Goal: Information Seeking & Learning: Find specific page/section

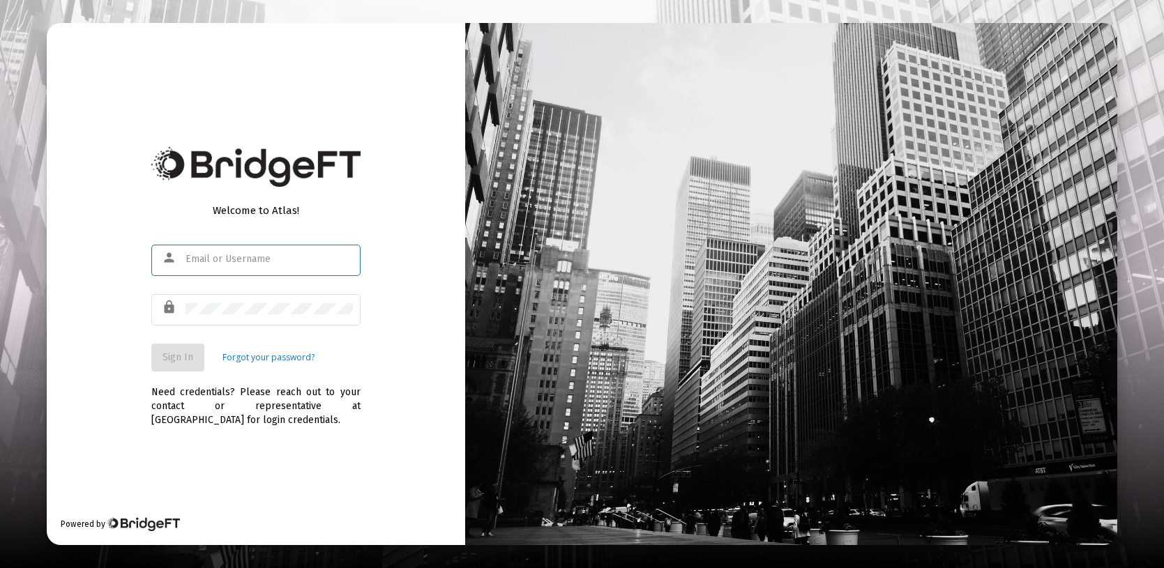
click at [206, 259] on input "text" at bounding box center [269, 259] width 167 height 11
type input "bmosshart@straightline.com"
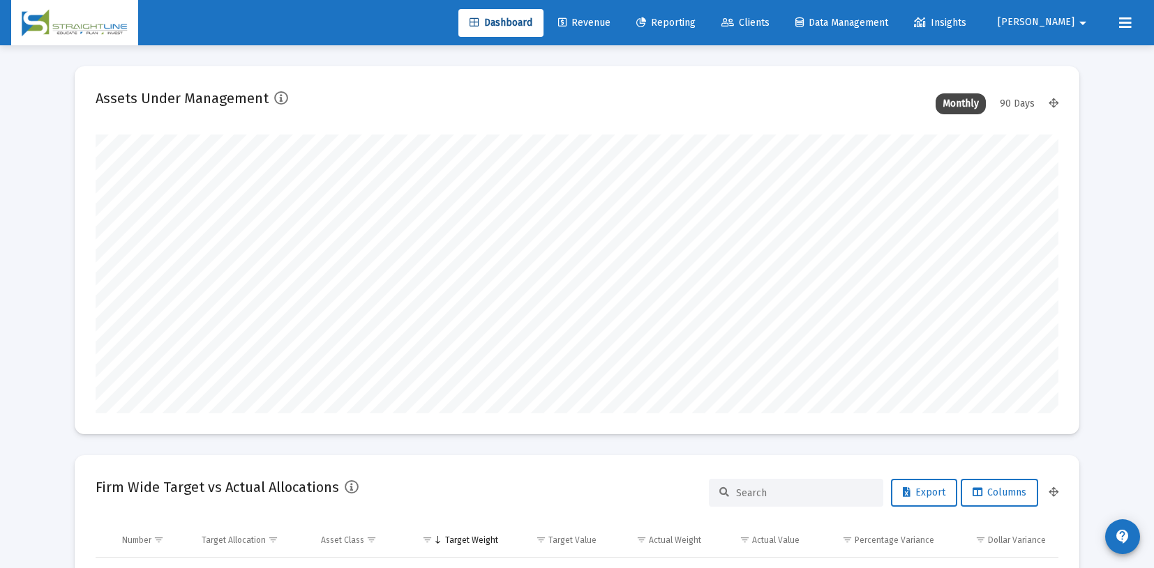
scroll to position [279, 518]
click at [610, 20] on span "Revenue" at bounding box center [584, 23] width 52 height 12
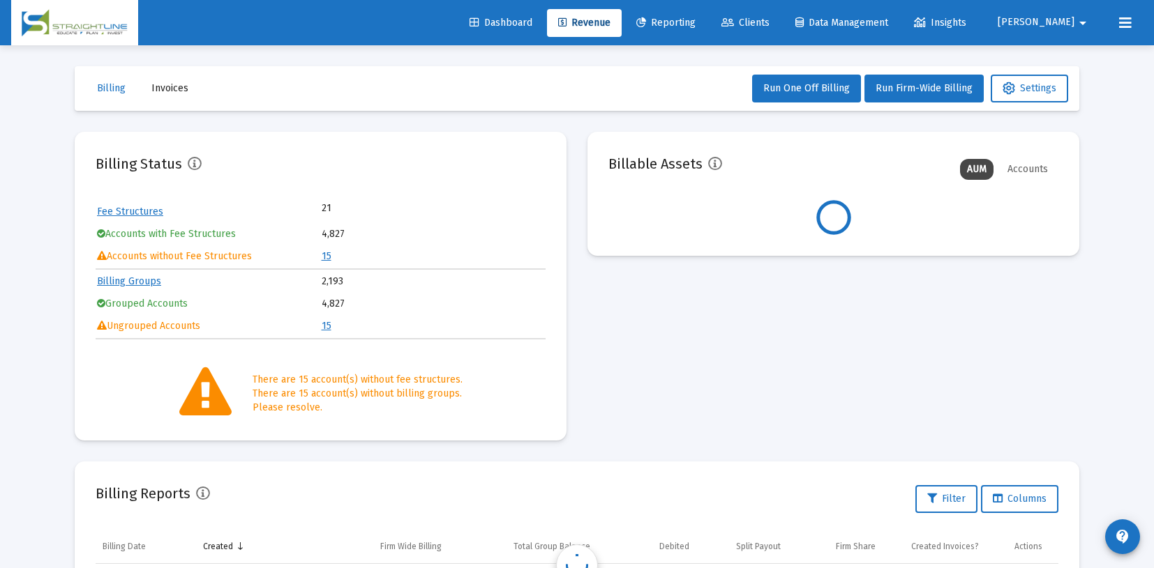
click at [326, 326] on link "15" at bounding box center [327, 326] width 10 height 12
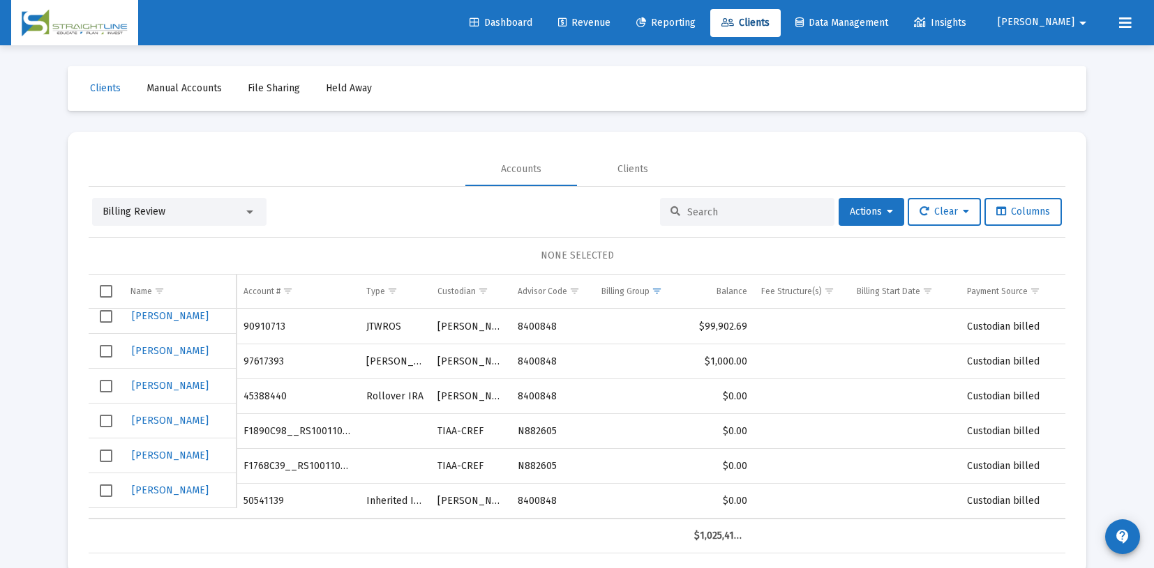
click at [769, 23] on span "Clients" at bounding box center [745, 23] width 48 height 12
click at [633, 168] on div "Clients" at bounding box center [632, 170] width 31 height 14
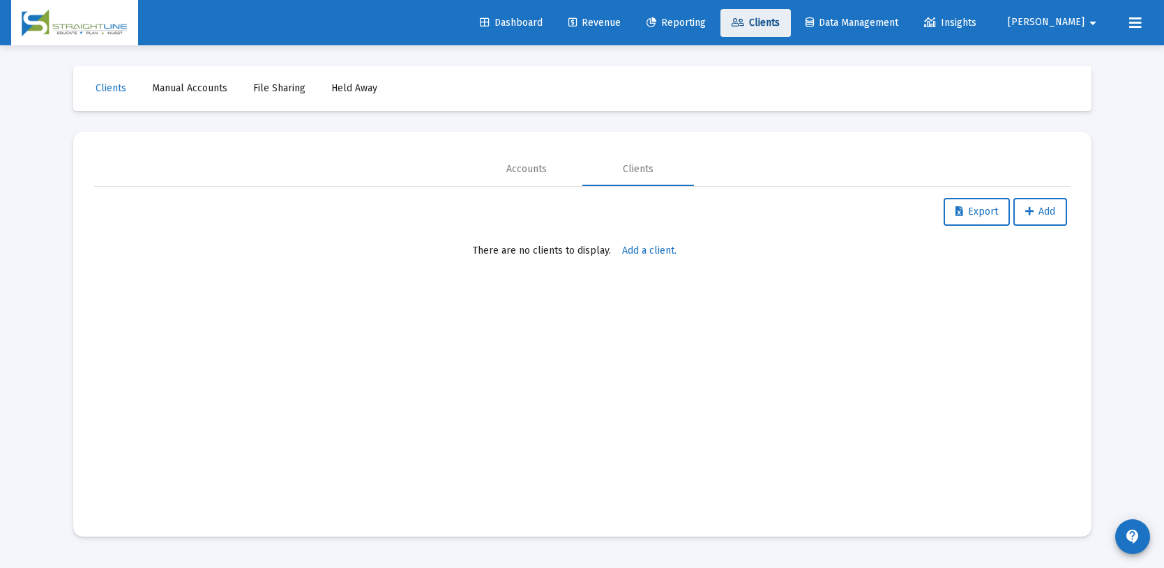
click at [780, 20] on span "Clients" at bounding box center [756, 23] width 48 height 12
click at [112, 92] on span "Clients" at bounding box center [111, 88] width 31 height 12
click at [780, 22] on span "Clients" at bounding box center [756, 23] width 48 height 12
click at [640, 165] on div "Clients" at bounding box center [638, 170] width 31 height 14
click at [621, 21] on span "Revenue" at bounding box center [594, 23] width 52 height 12
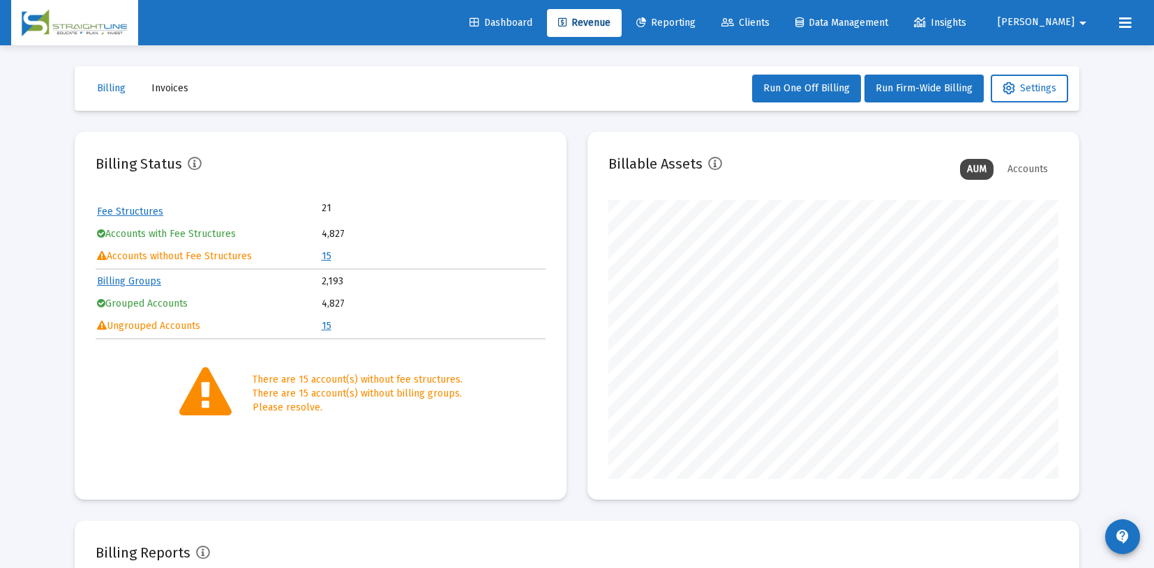
scroll to position [279, 450]
click at [769, 23] on span "Clients" at bounding box center [745, 23] width 48 height 12
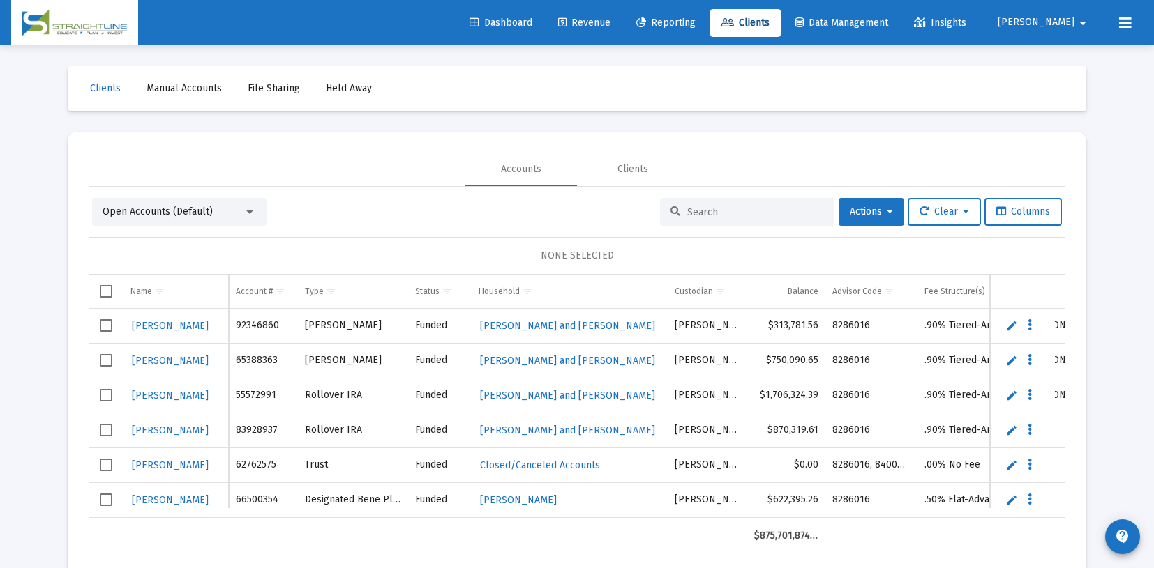
click at [707, 206] on input at bounding box center [755, 212] width 137 height 12
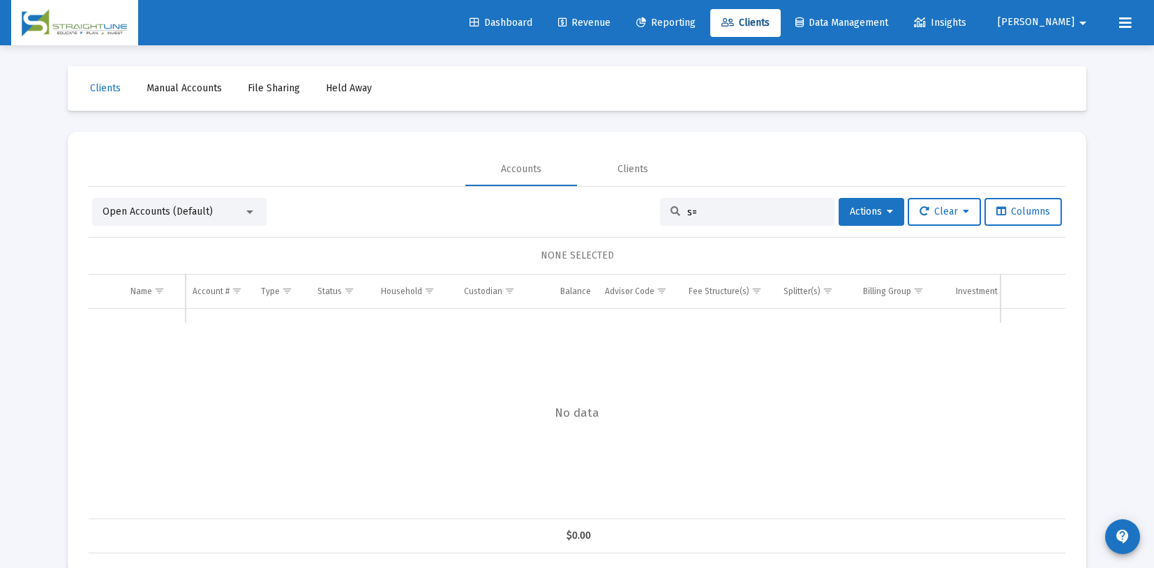
type input "s"
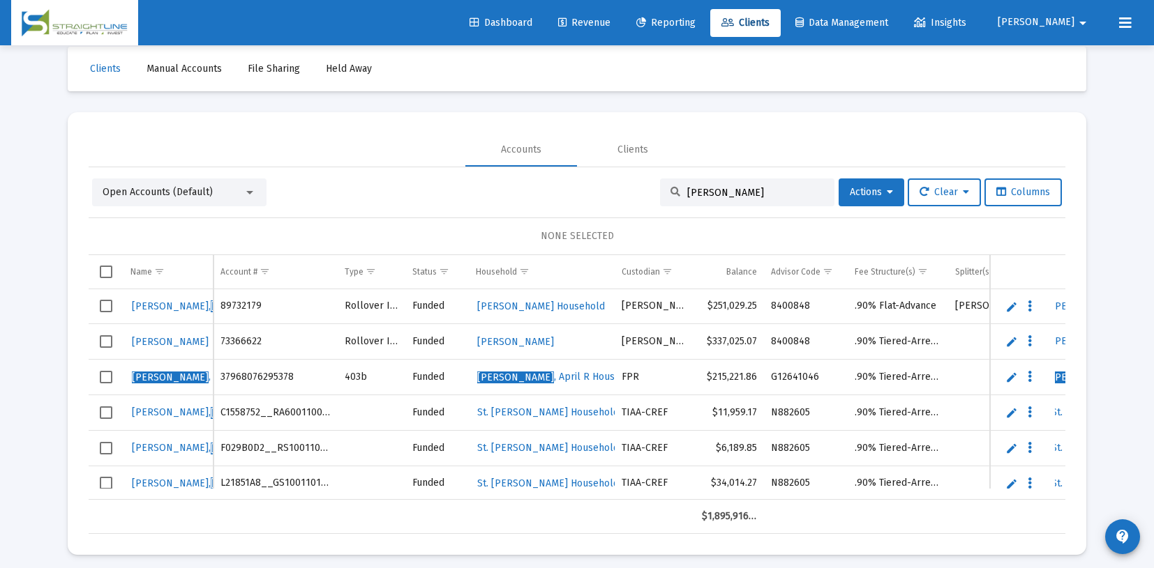
scroll to position [27, 0]
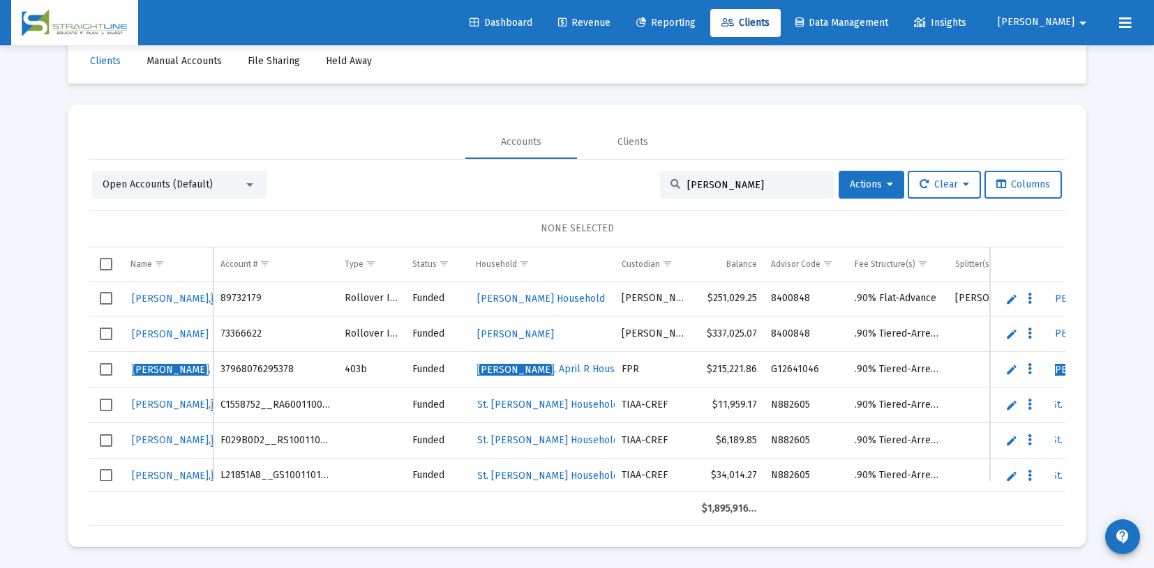
type input "dennis"
click at [536, 405] on span "St. [PERSON_NAME] Household" at bounding box center [548, 405] width 142 height 12
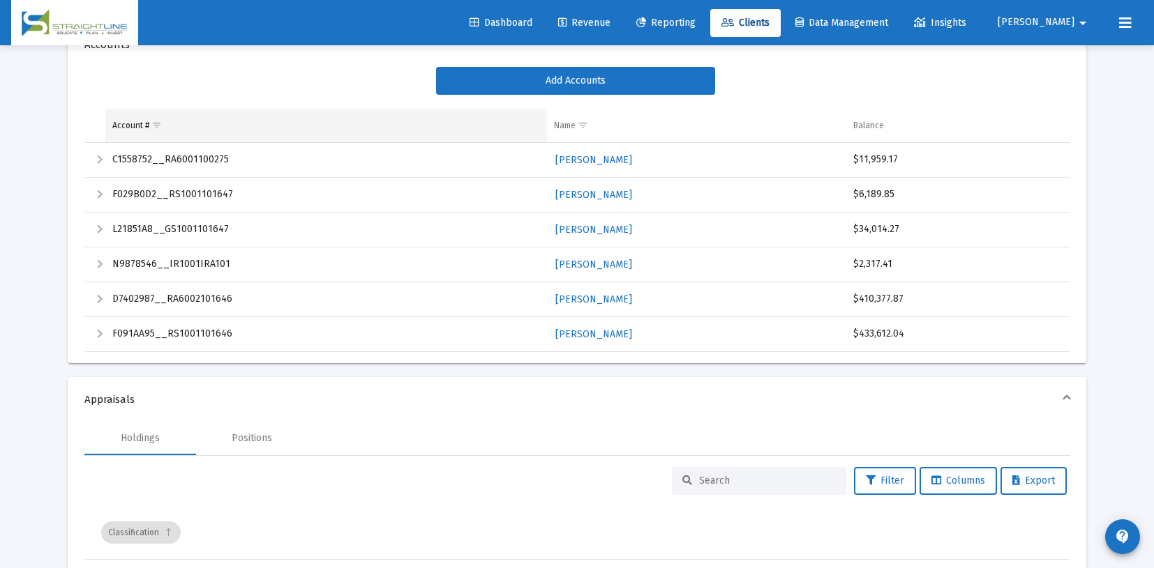
scroll to position [209, 0]
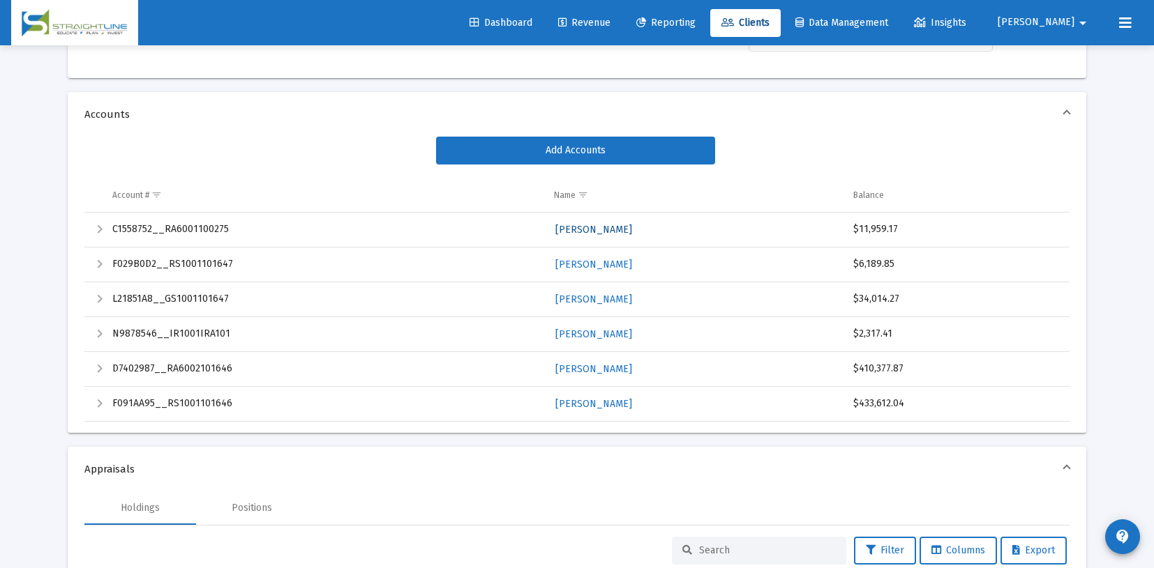
click at [578, 227] on span "[PERSON_NAME]" at bounding box center [593, 230] width 77 height 12
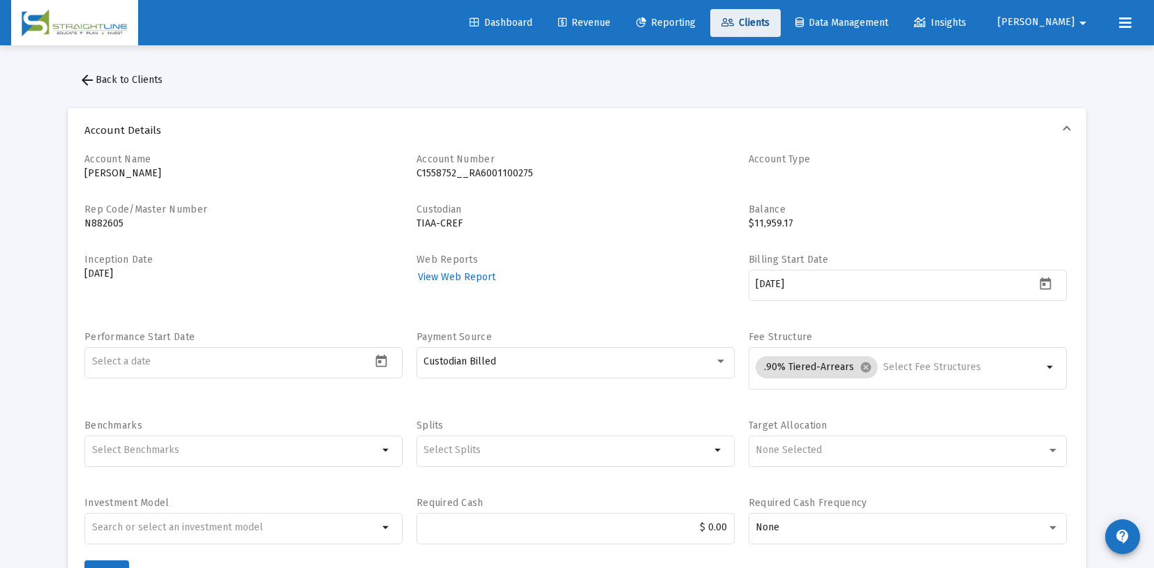
click at [769, 22] on span "Clients" at bounding box center [745, 23] width 48 height 12
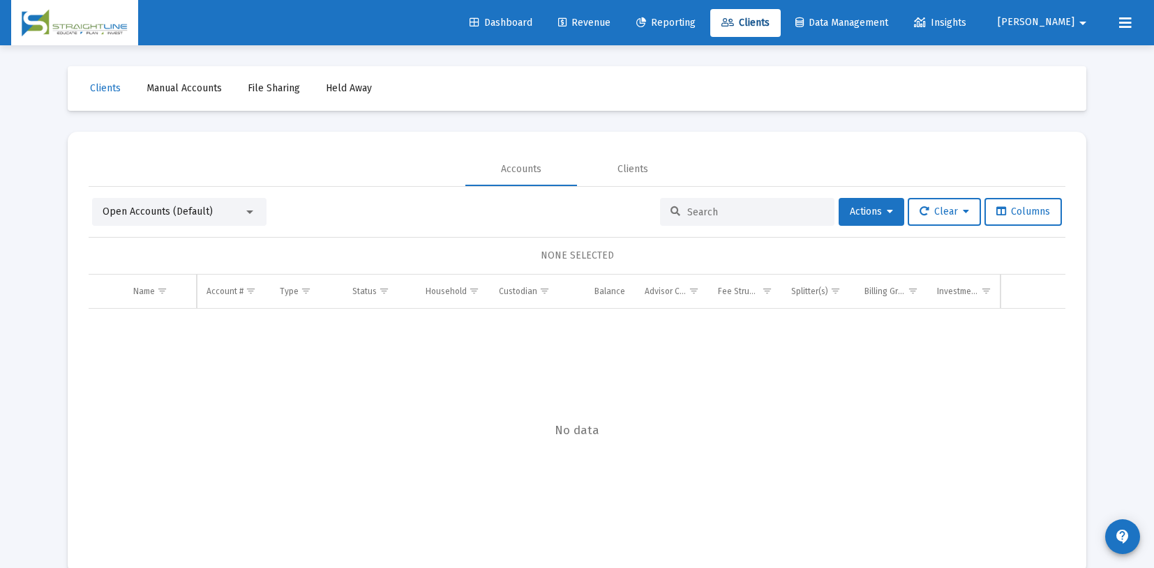
click at [691, 210] on input at bounding box center [755, 212] width 137 height 12
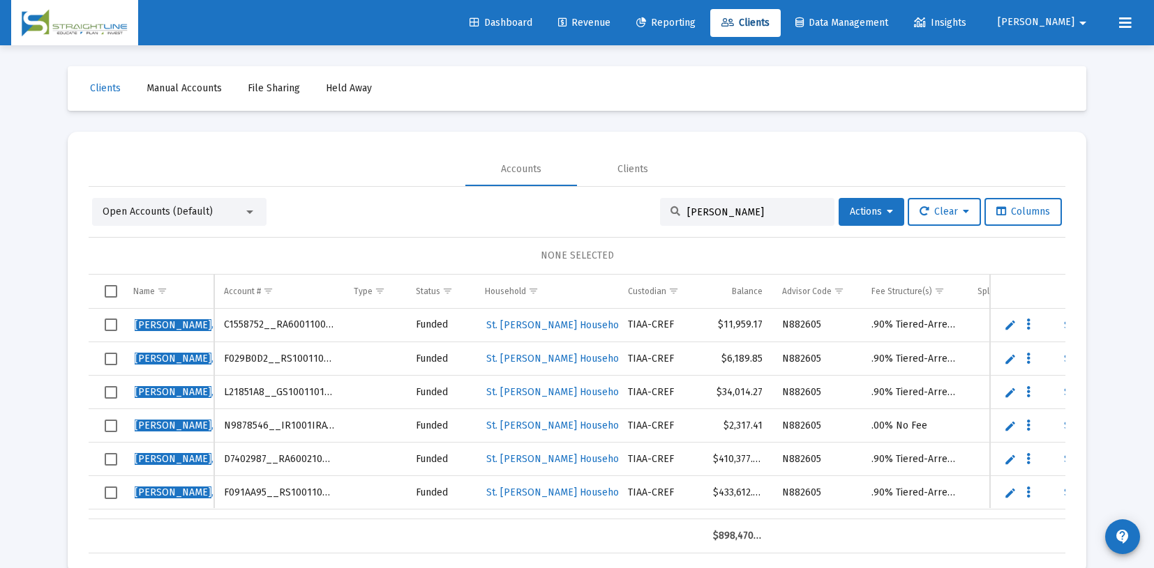
type input "[PERSON_NAME]"
click at [526, 328] on span "St. [PERSON_NAME] Household" at bounding box center [557, 325] width 142 height 12
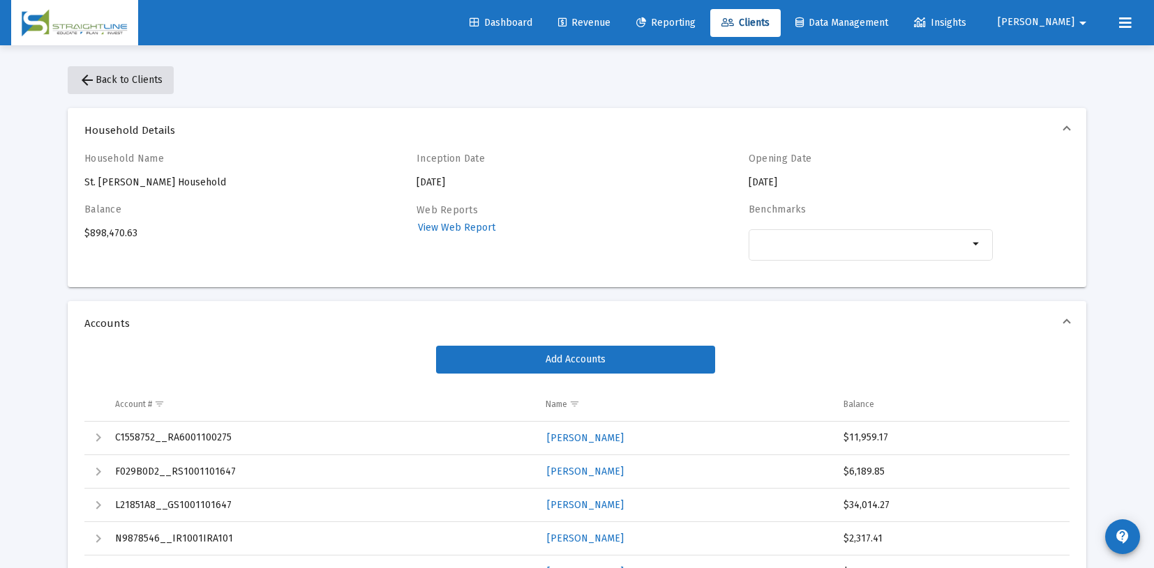
click at [100, 81] on span "arrow_back Back to Clients" at bounding box center [121, 80] width 84 height 12
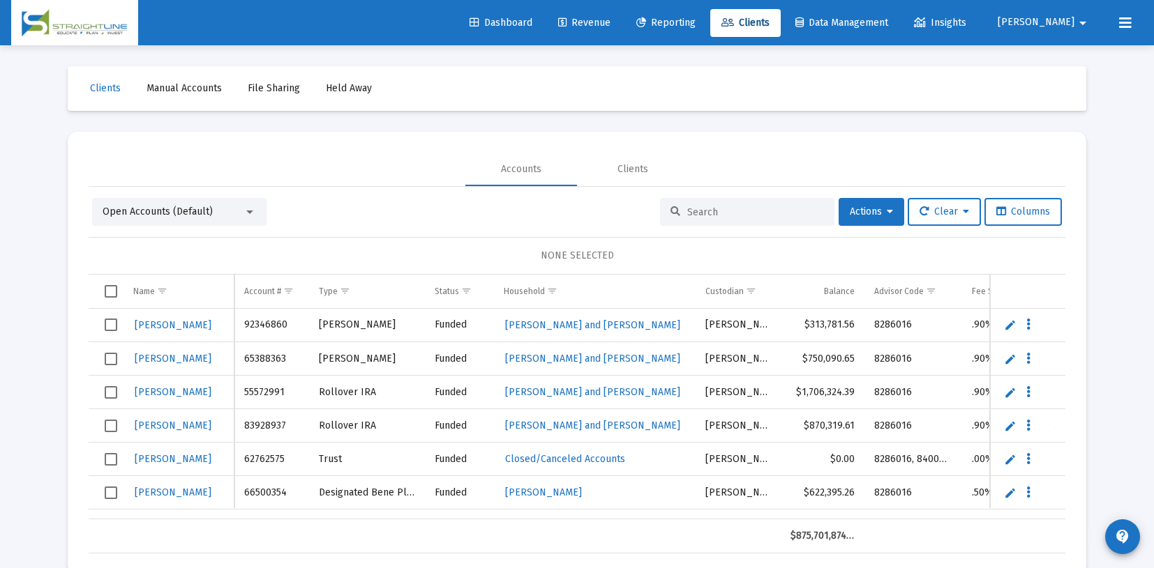
click at [690, 213] on input at bounding box center [755, 212] width 137 height 12
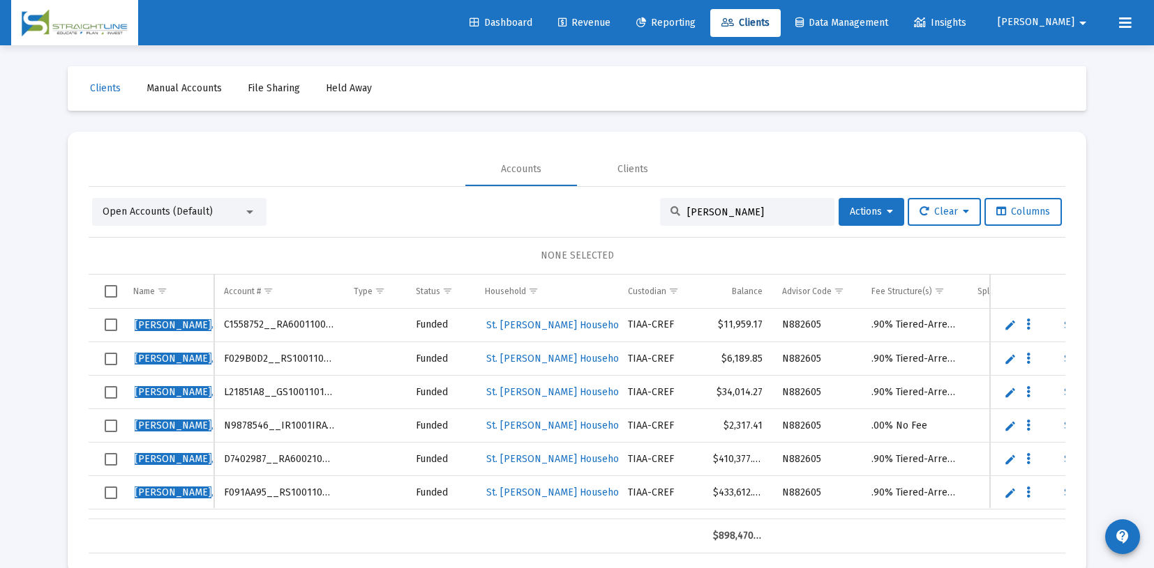
type input "[PERSON_NAME]"
click at [173, 324] on span "[PERSON_NAME]" at bounding box center [214, 325] width 158 height 12
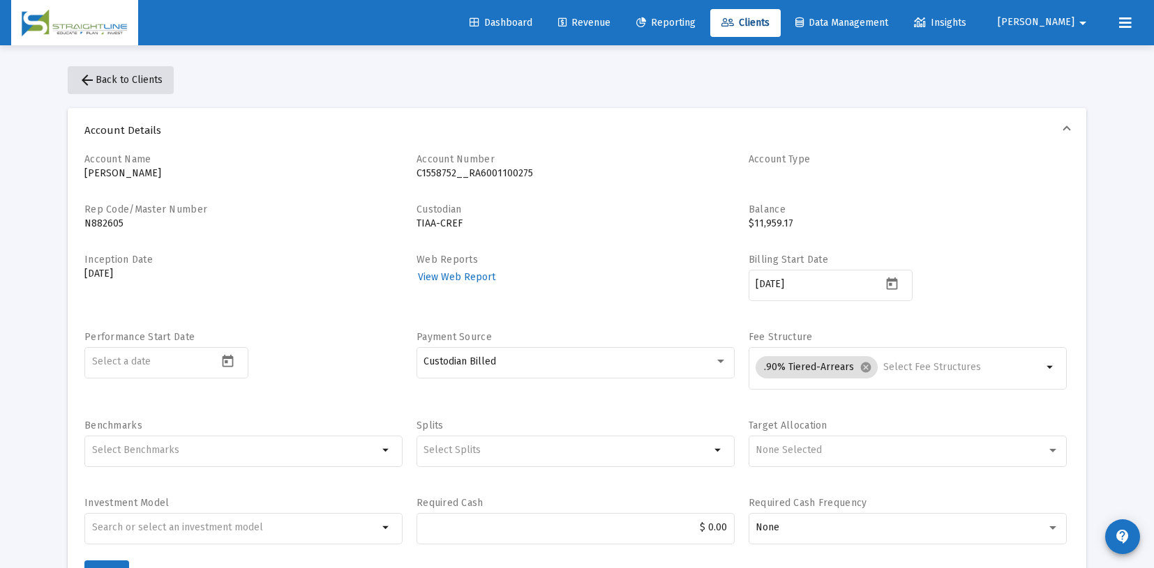
click at [92, 82] on mat-icon "arrow_back" at bounding box center [87, 80] width 17 height 17
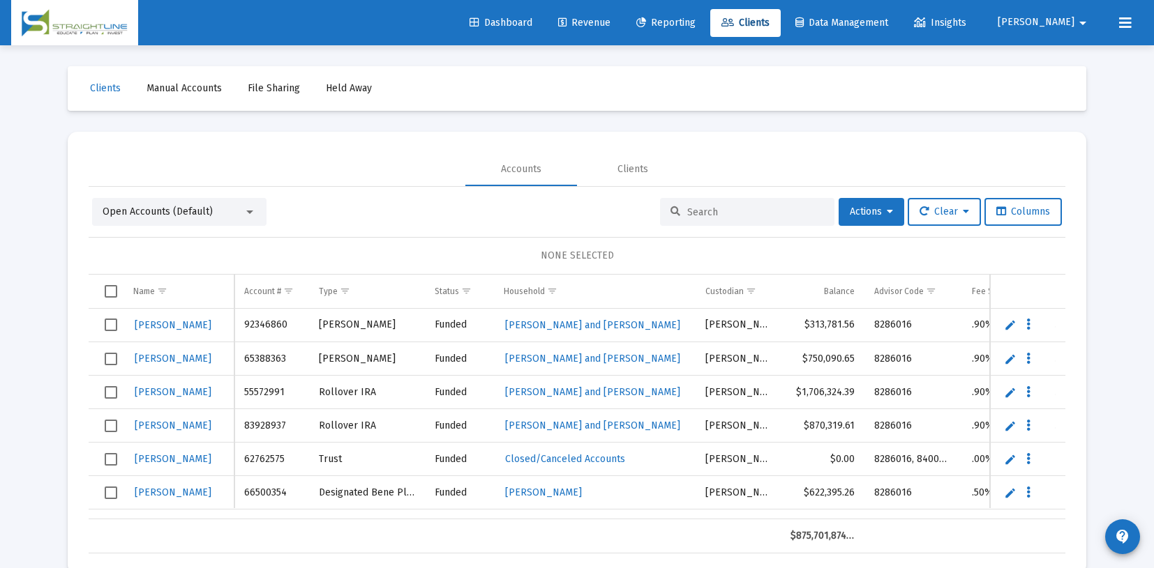
click at [689, 212] on input at bounding box center [755, 212] width 137 height 12
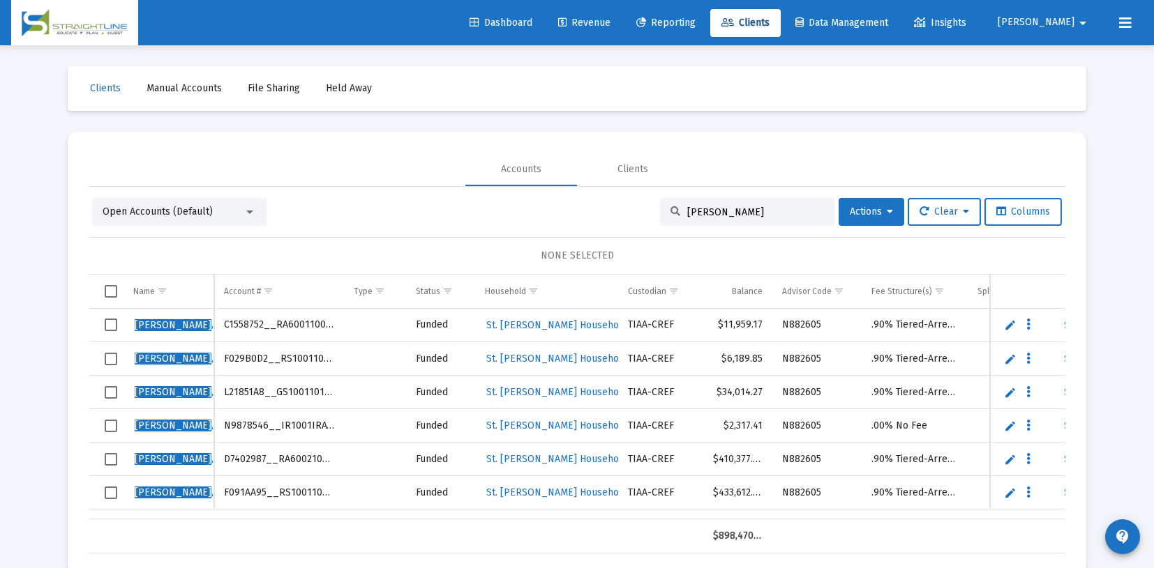
scroll to position [35, 0]
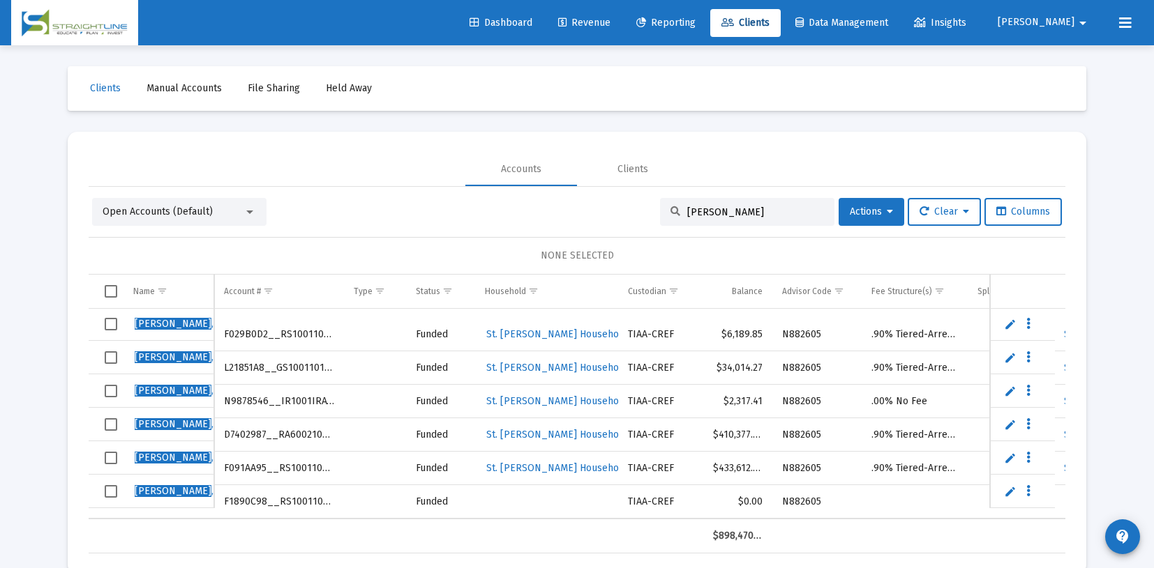
type input "[PERSON_NAME]"
click at [610, 20] on span "Revenue" at bounding box center [584, 23] width 52 height 12
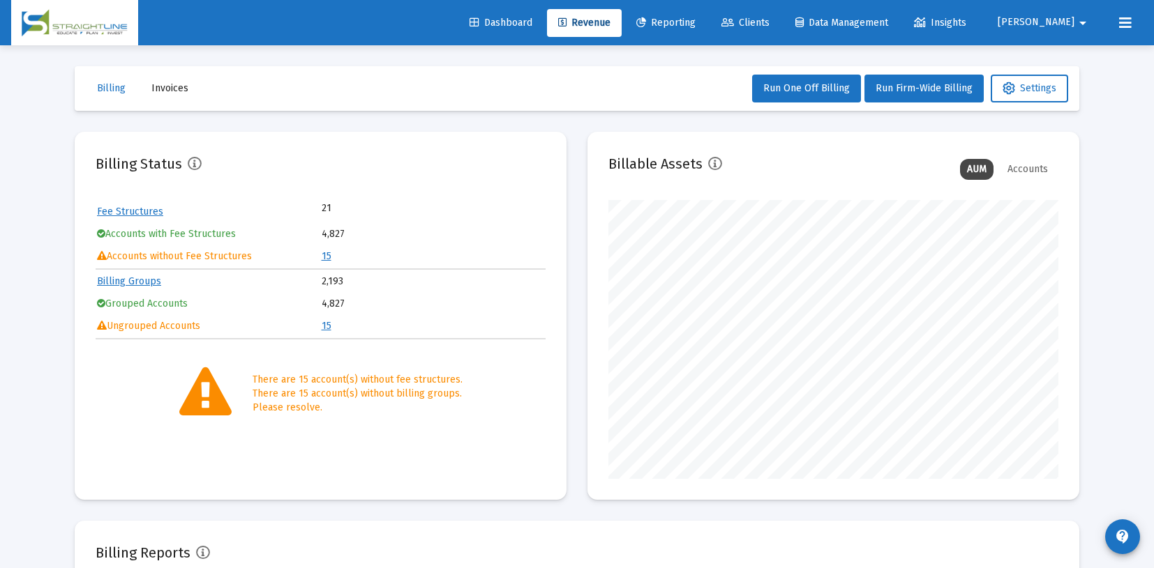
scroll to position [279, 450]
click at [326, 326] on link "15" at bounding box center [327, 326] width 10 height 12
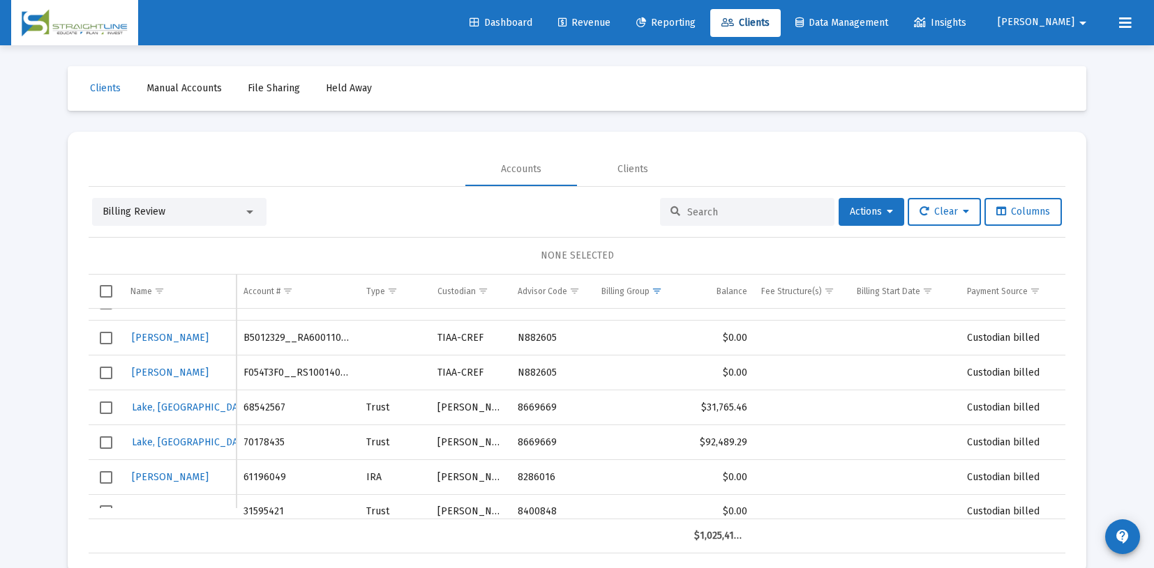
scroll to position [10, 0]
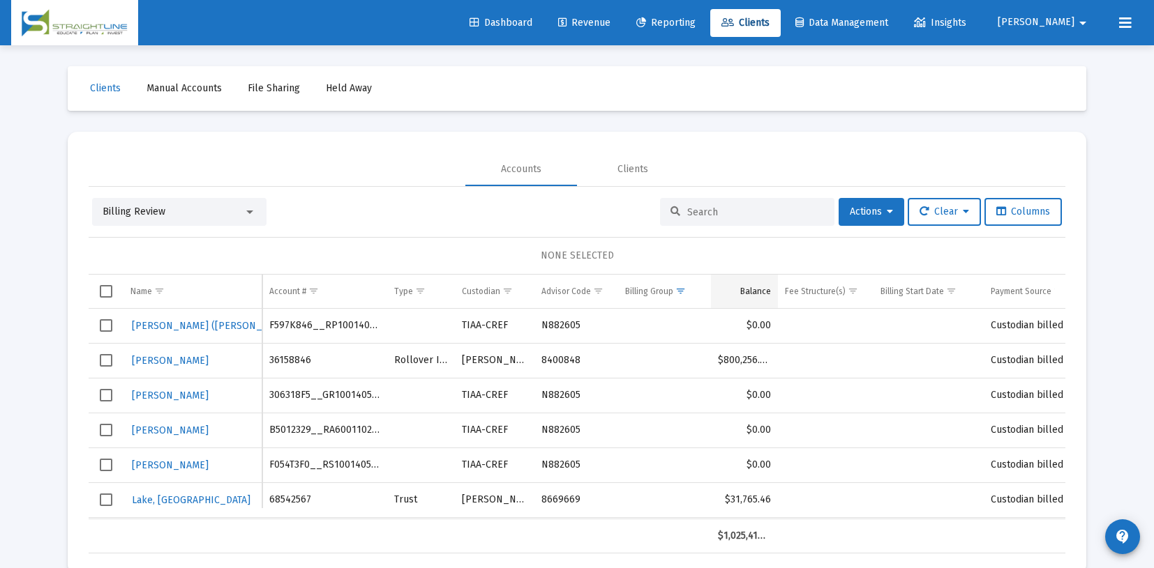
click at [762, 294] on div "Balance" at bounding box center [755, 291] width 31 height 11
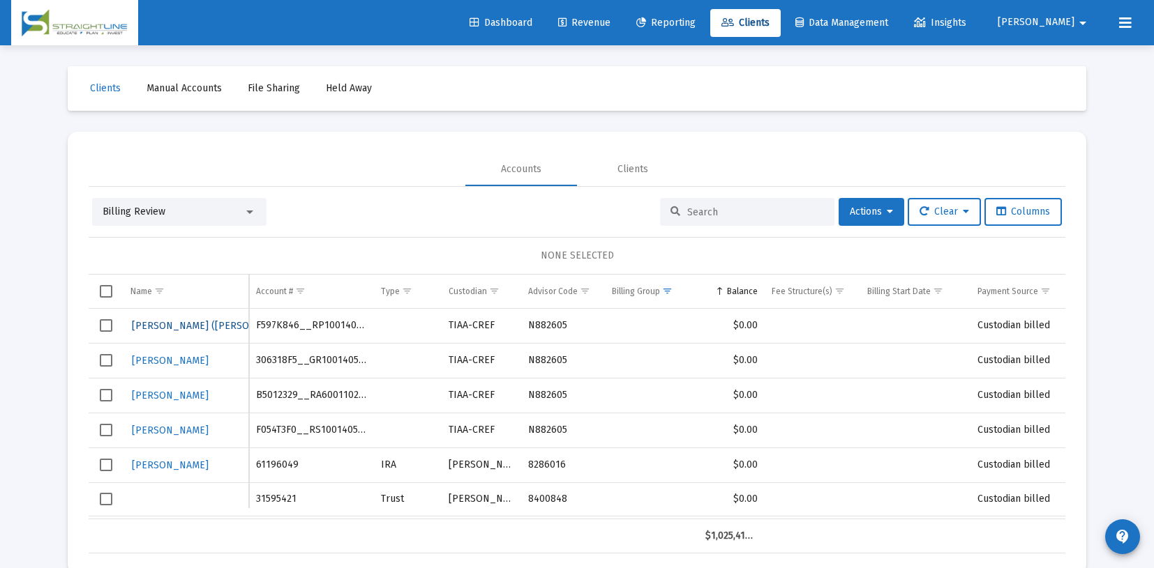
click at [197, 326] on span "[PERSON_NAME] ([PERSON_NAME])" at bounding box center [213, 326] width 163 height 12
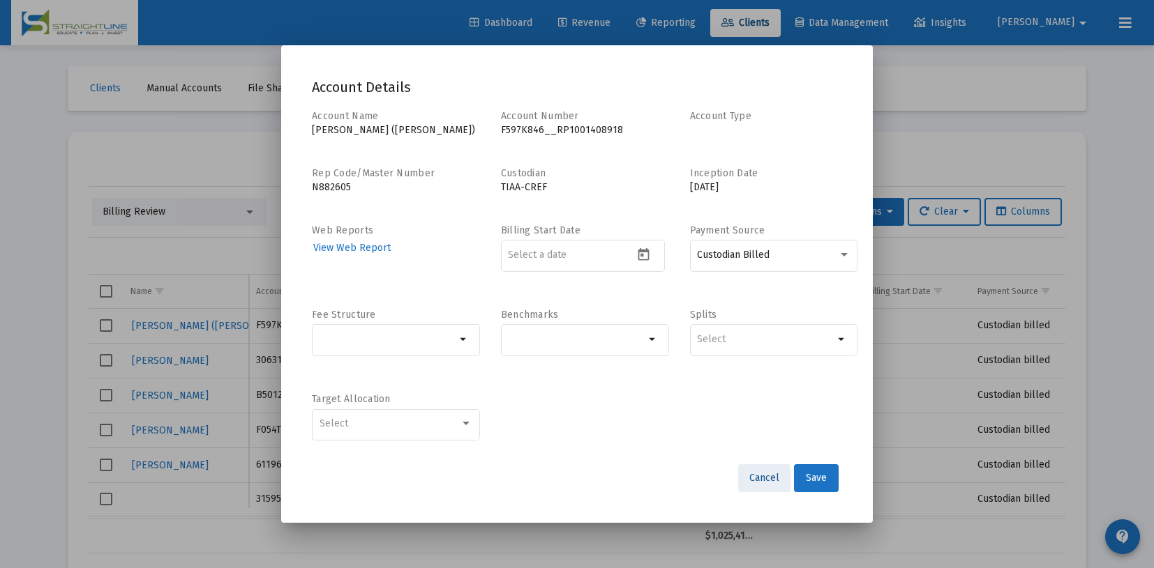
click at [766, 480] on span "Cancel" at bounding box center [764, 478] width 30 height 12
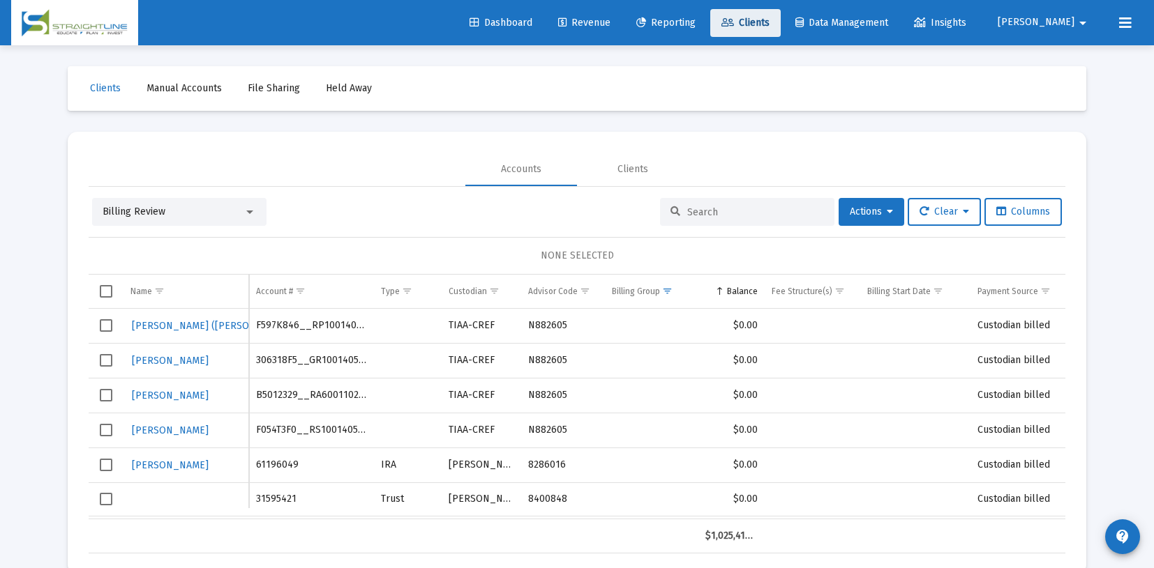
click at [769, 23] on span "Clients" at bounding box center [745, 23] width 48 height 12
click at [709, 215] on input at bounding box center [755, 212] width 137 height 12
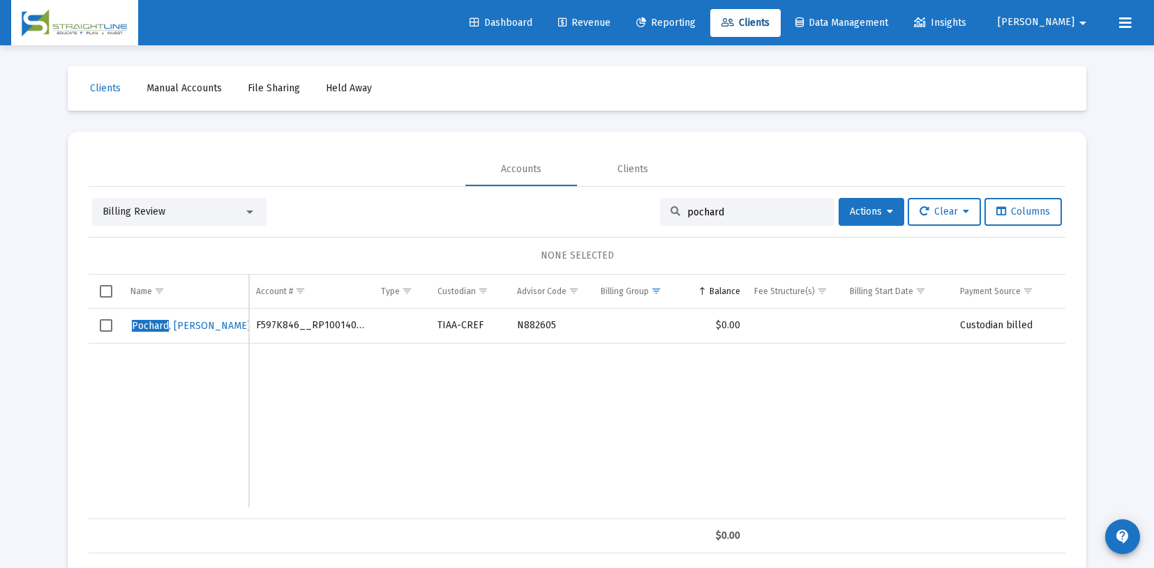
type input "pochard"
click at [171, 327] on span "[PERSON_NAME] ([PERSON_NAME])" at bounding box center [234, 326] width 205 height 12
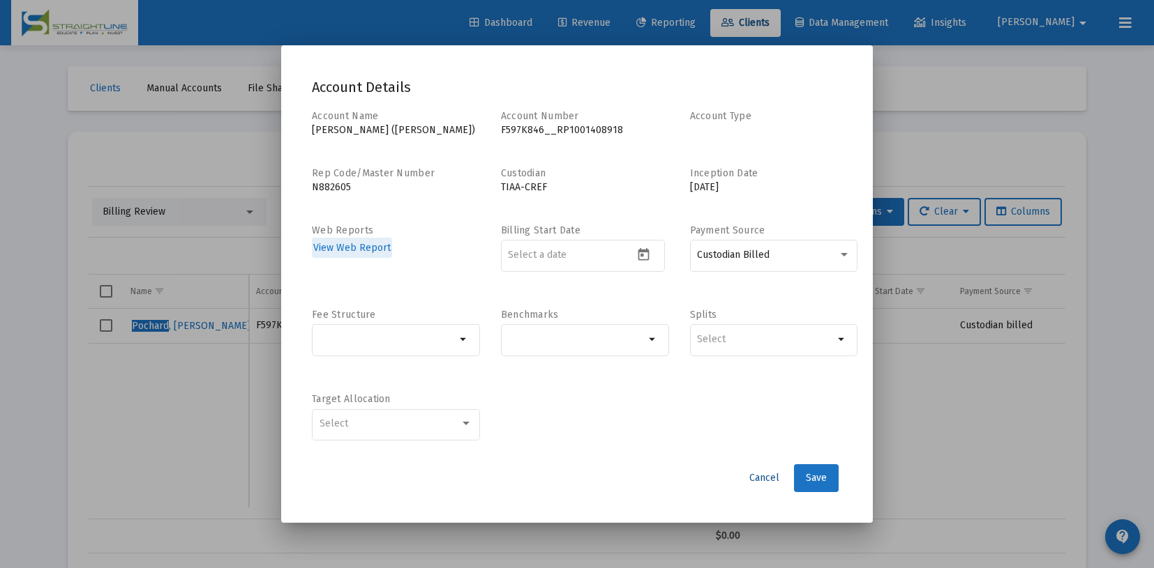
click at [766, 481] on span "Cancel" at bounding box center [764, 478] width 30 height 12
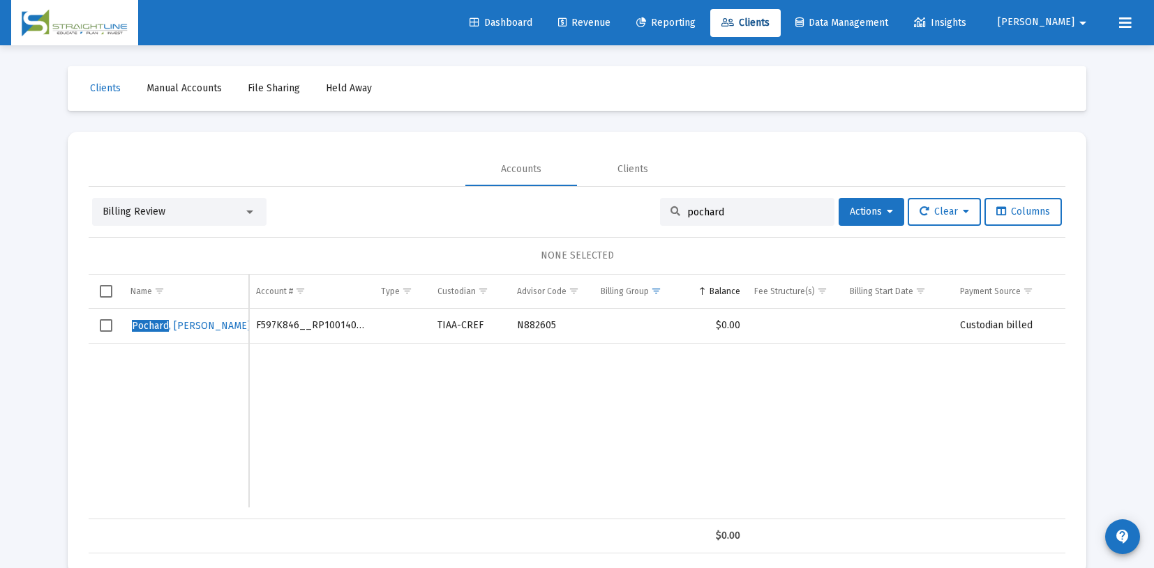
click at [769, 20] on span "Clients" at bounding box center [745, 23] width 48 height 12
click at [635, 165] on div "Clients" at bounding box center [632, 170] width 31 height 14
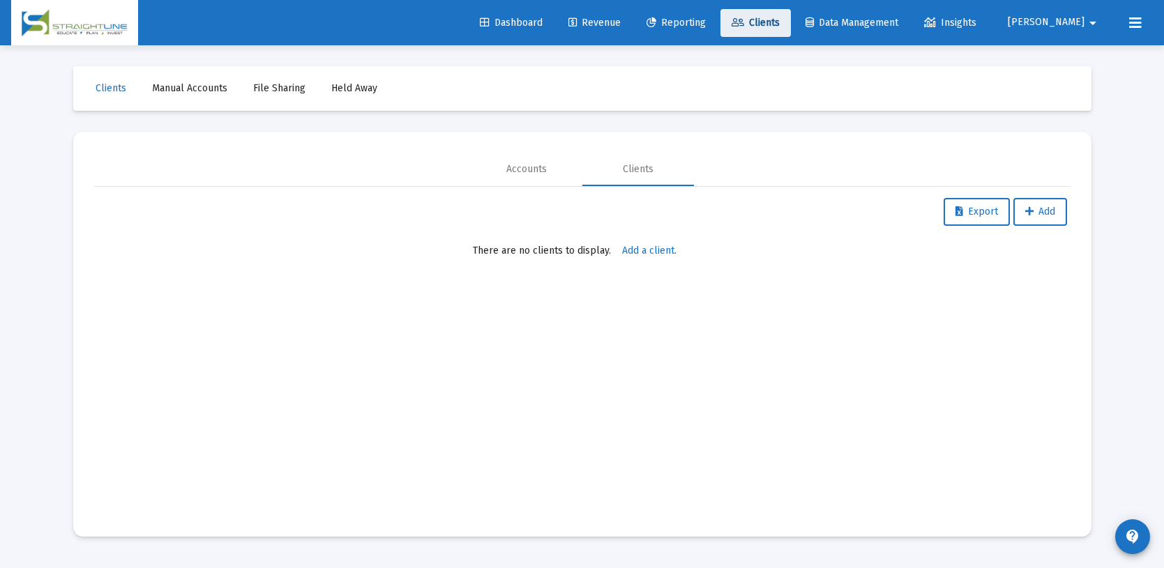
click at [791, 15] on link "Clients" at bounding box center [756, 23] width 70 height 28
click at [648, 170] on div "Clients" at bounding box center [638, 170] width 31 height 14
click at [110, 92] on span "Clients" at bounding box center [111, 88] width 31 height 12
click at [621, 19] on span "Revenue" at bounding box center [594, 23] width 52 height 12
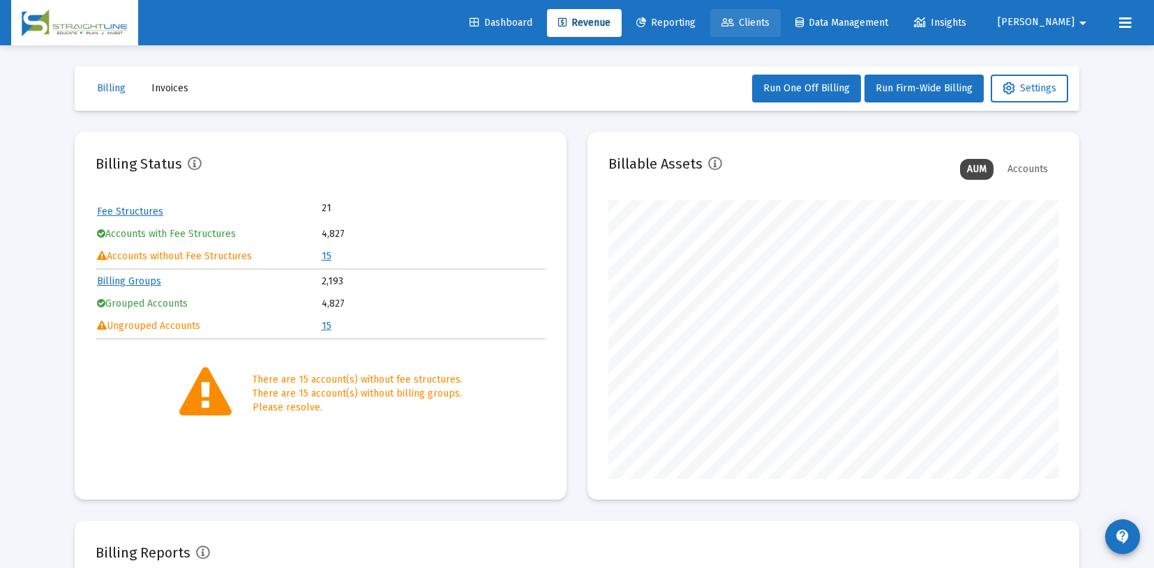
click at [769, 24] on span "Clients" at bounding box center [745, 23] width 48 height 12
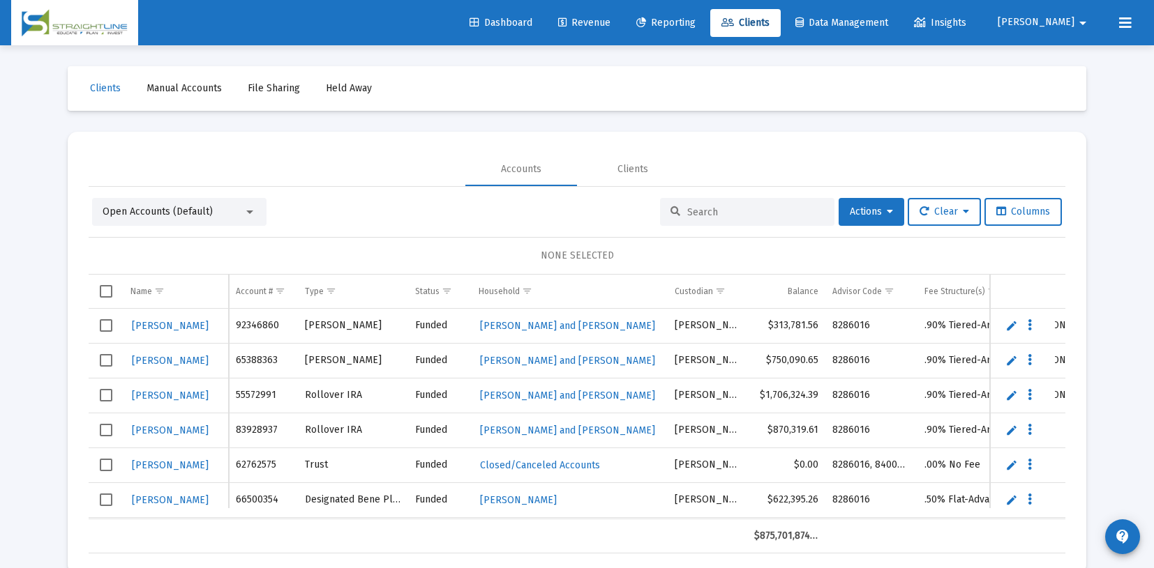
click at [697, 209] on input at bounding box center [755, 212] width 137 height 12
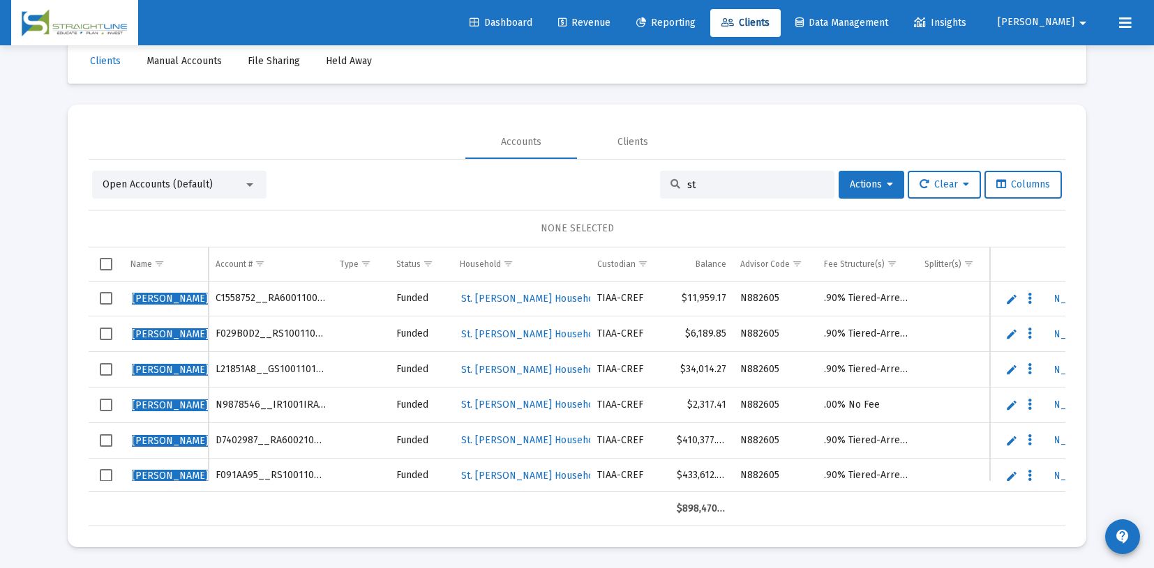
type input "s"
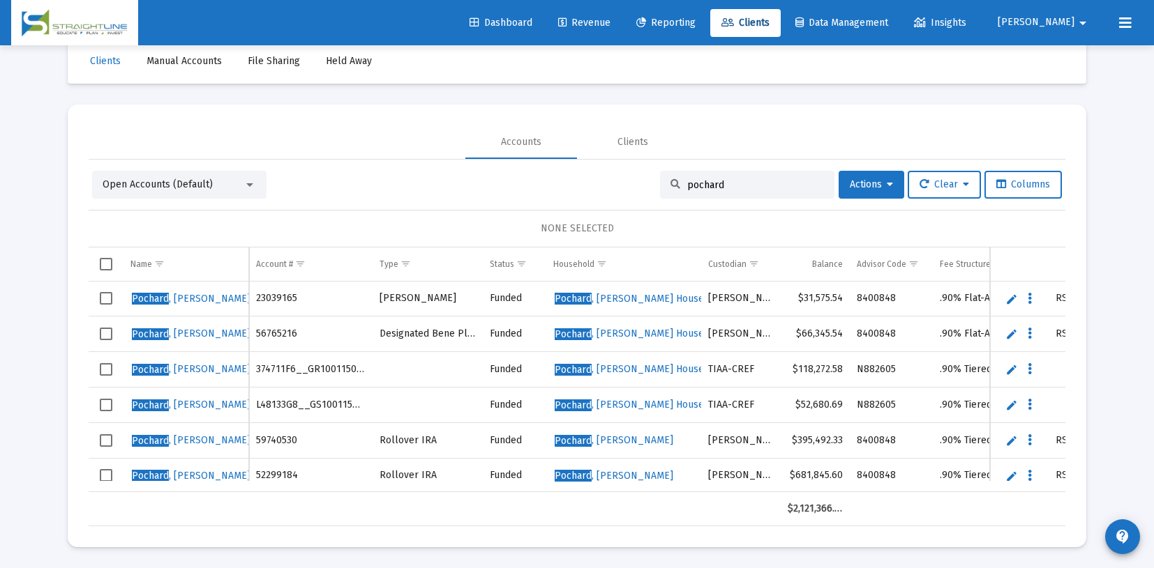
type input "pochard"
click at [153, 442] on span "Pochard" at bounding box center [150, 441] width 37 height 12
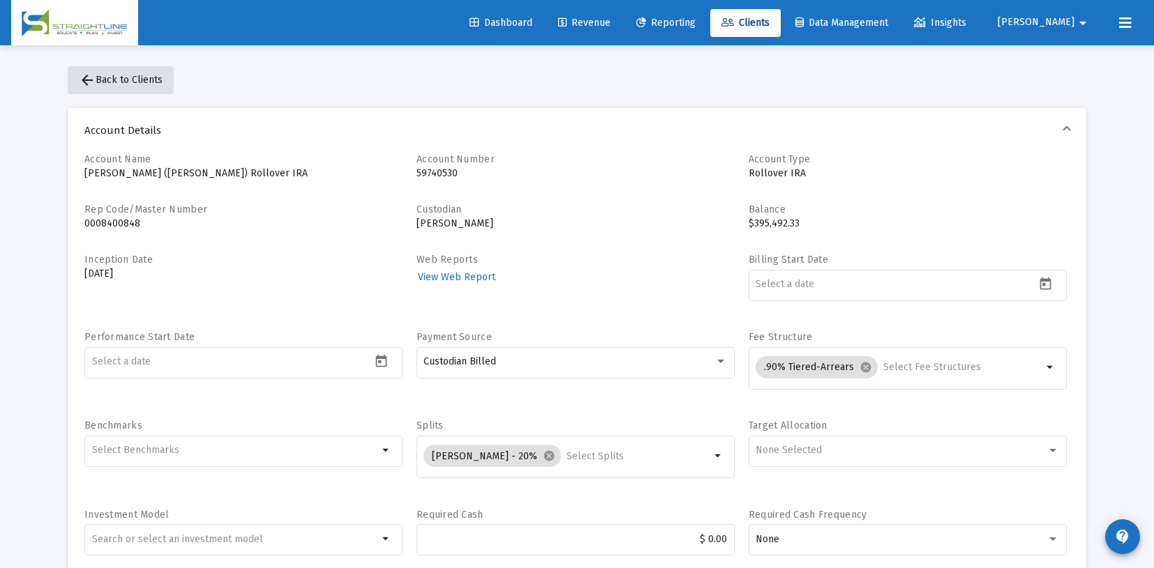
click at [108, 81] on span "arrow_back Back to Clients" at bounding box center [121, 80] width 84 height 12
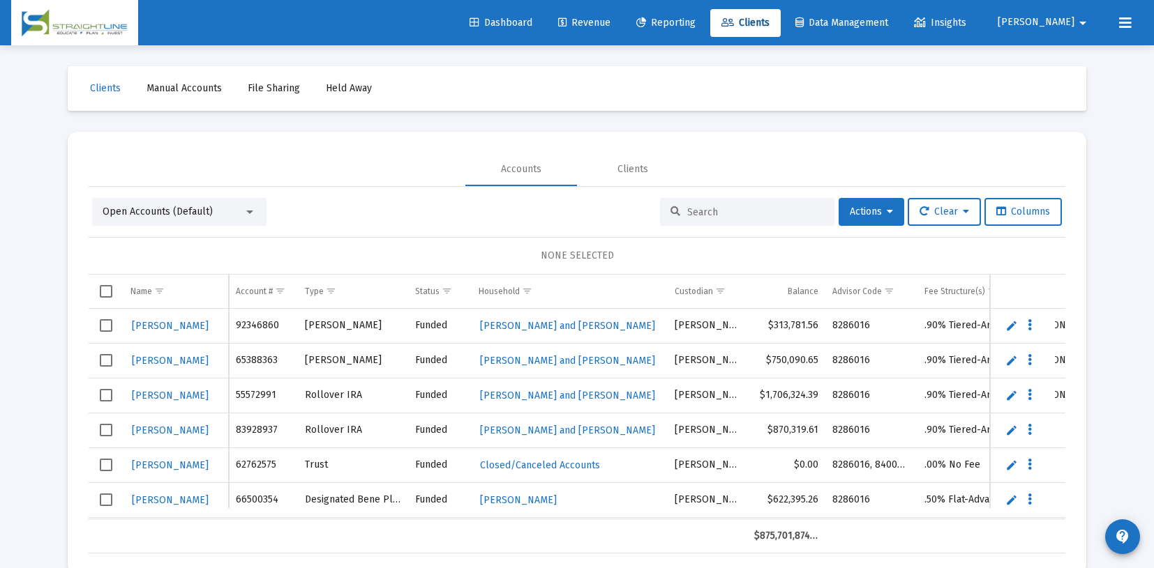
click at [693, 209] on input at bounding box center [755, 212] width 137 height 12
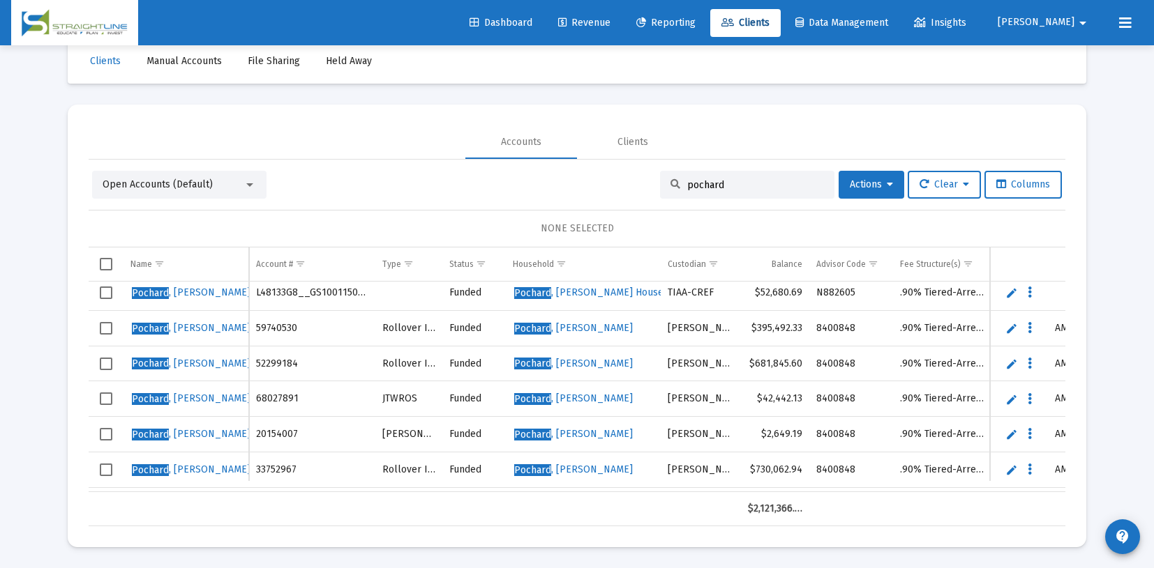
scroll to position [158, 0]
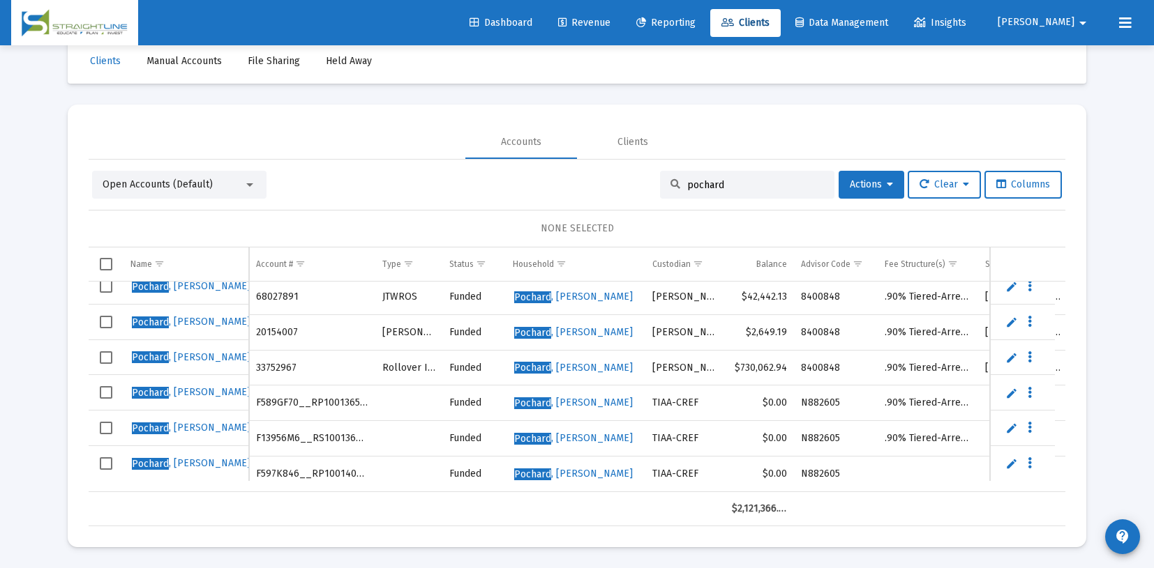
type input "pochard"
click at [581, 397] on span "[PERSON_NAME]" at bounding box center [573, 403] width 119 height 12
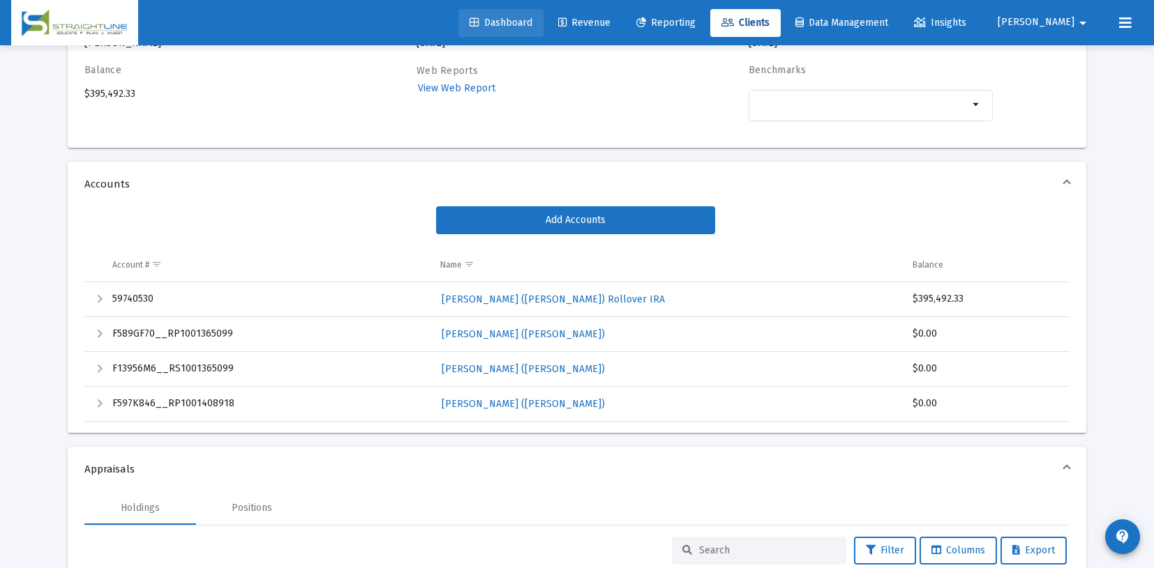
click at [532, 23] on span "Dashboard" at bounding box center [500, 23] width 63 height 12
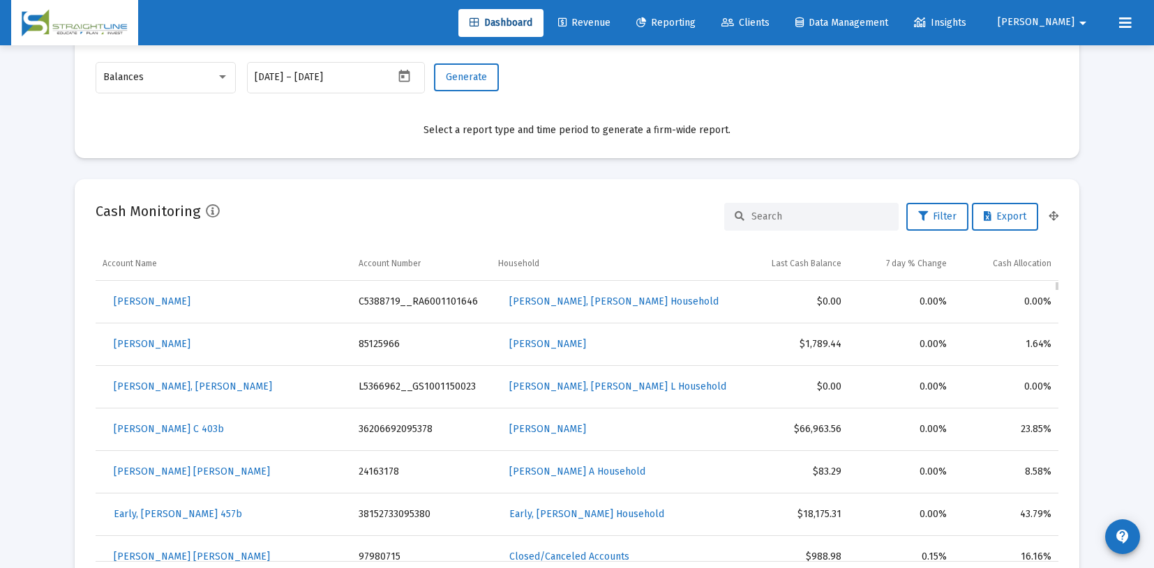
scroll to position [628, 0]
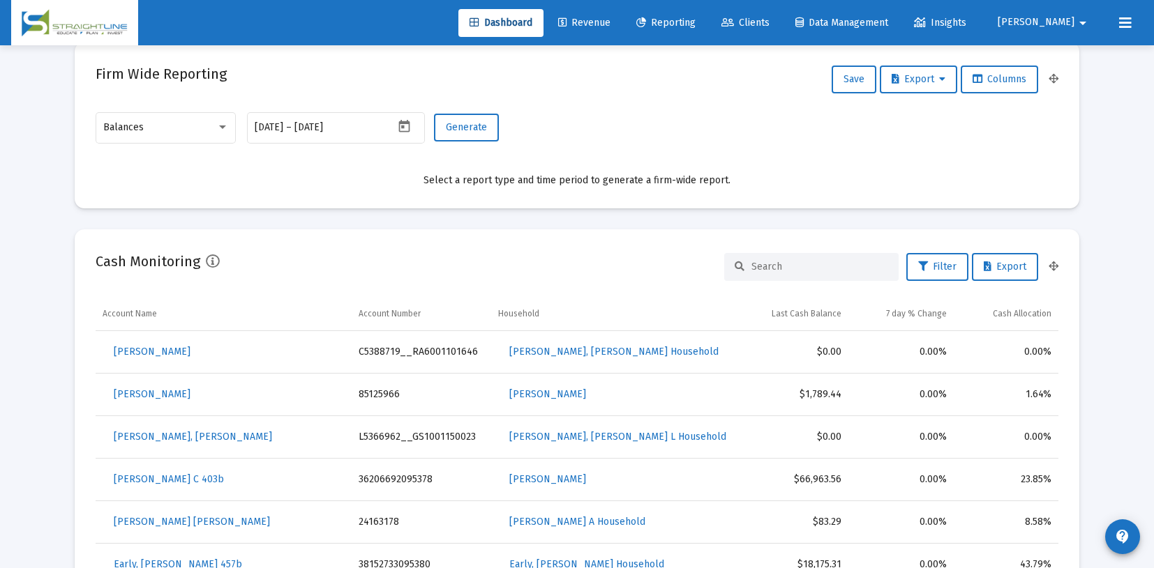
click at [769, 19] on span "Clients" at bounding box center [745, 23] width 48 height 12
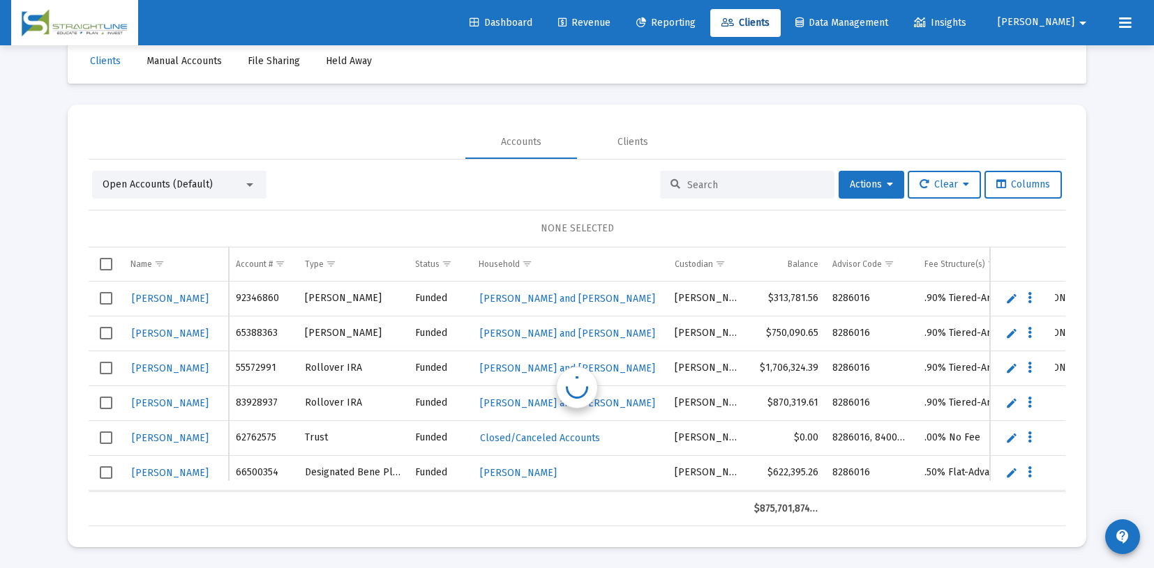
scroll to position [27, 0]
click at [718, 262] on span "Show filter options for column 'Custodian'" at bounding box center [720, 264] width 10 height 10
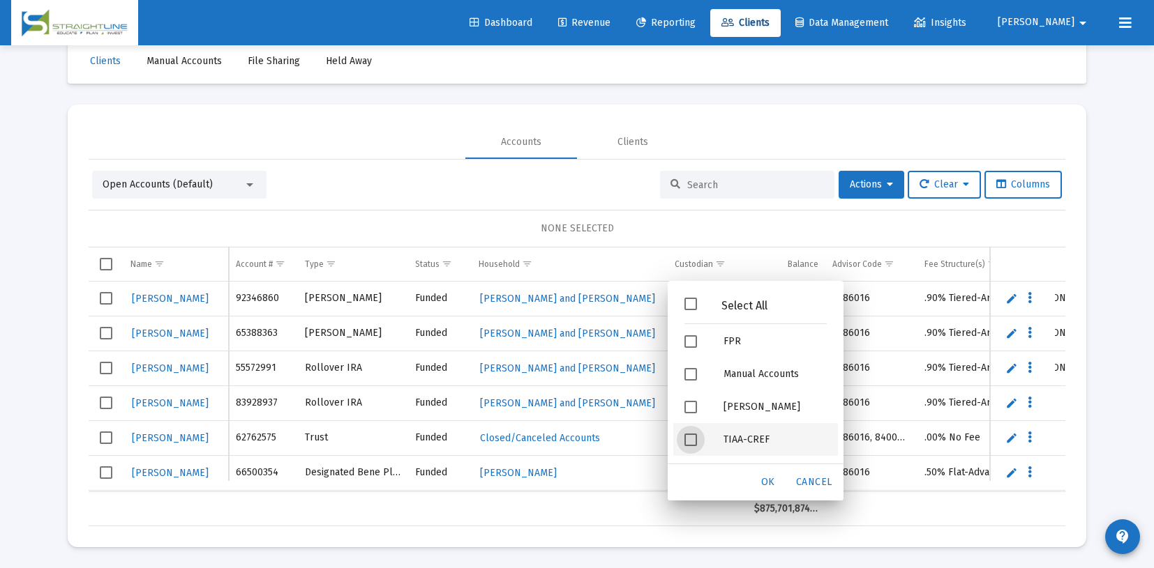
click at [690, 440] on span "Filter options" at bounding box center [690, 440] width 13 height 13
click at [776, 488] on div "OK" at bounding box center [768, 482] width 45 height 25
